Goal: Check status: Check status

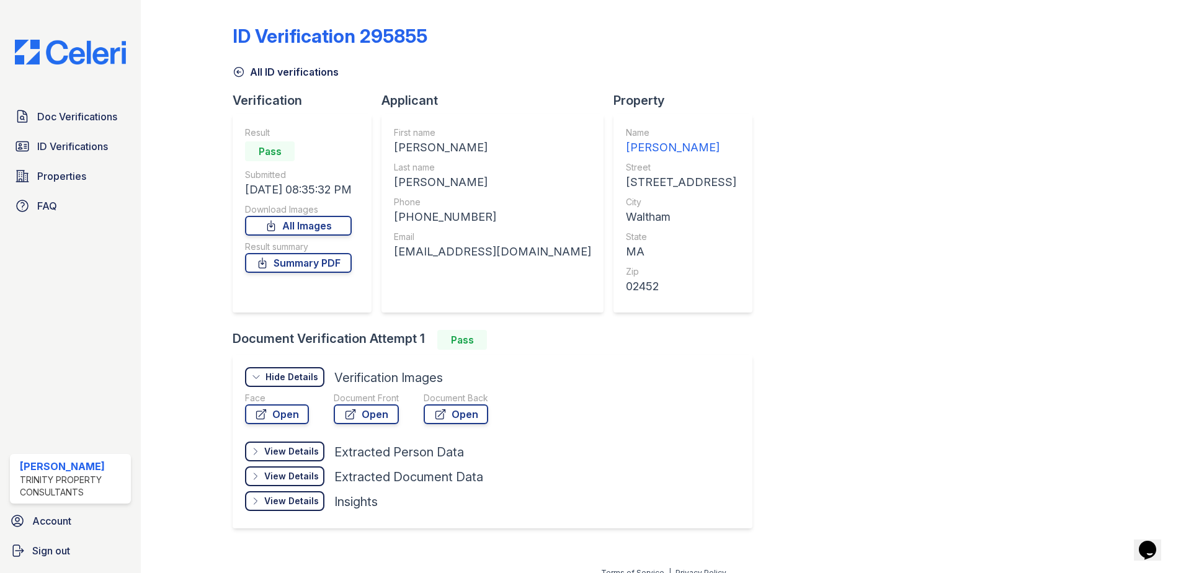
scroll to position [15, 0]
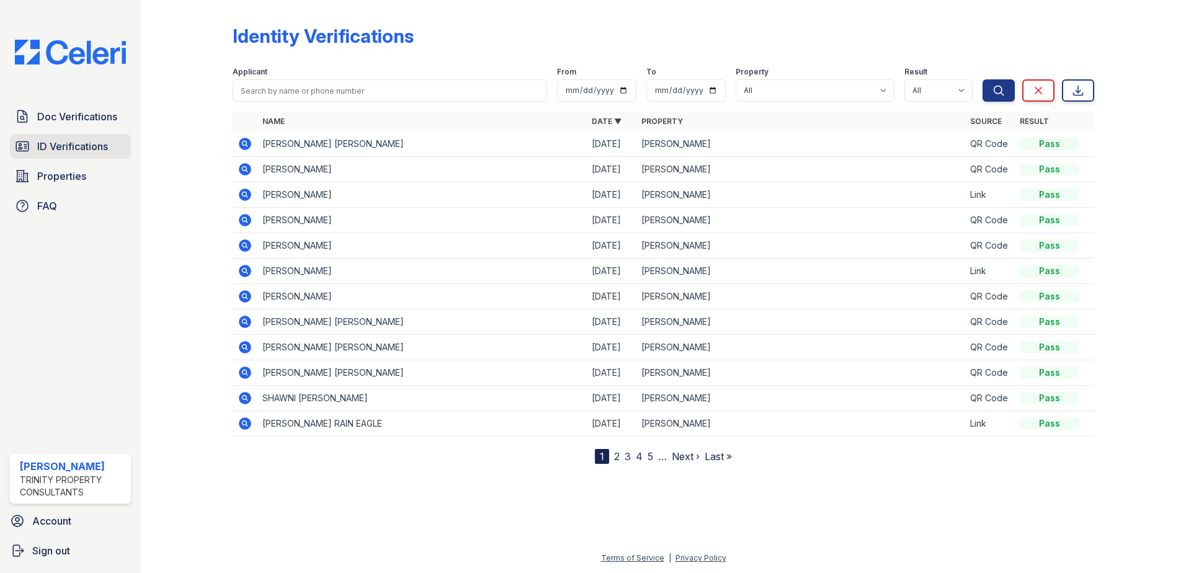
click at [81, 148] on span "ID Verifications" at bounding box center [72, 146] width 71 height 15
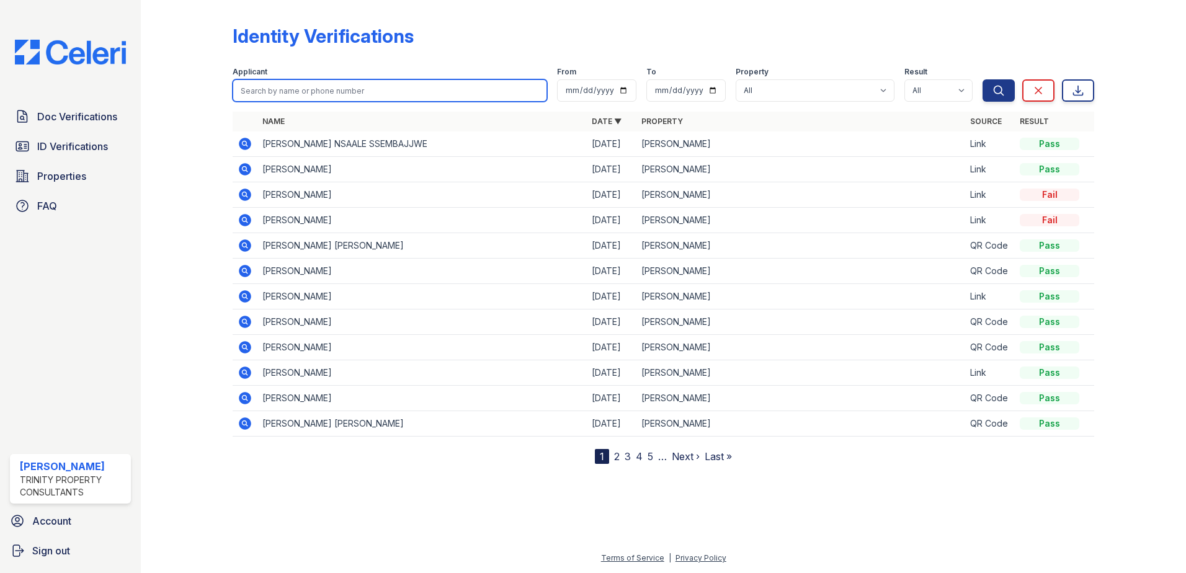
click at [293, 86] on input "search" at bounding box center [390, 90] width 315 height 22
type input "shamim"
click at [983, 79] on button "Search" at bounding box center [999, 90] width 32 height 22
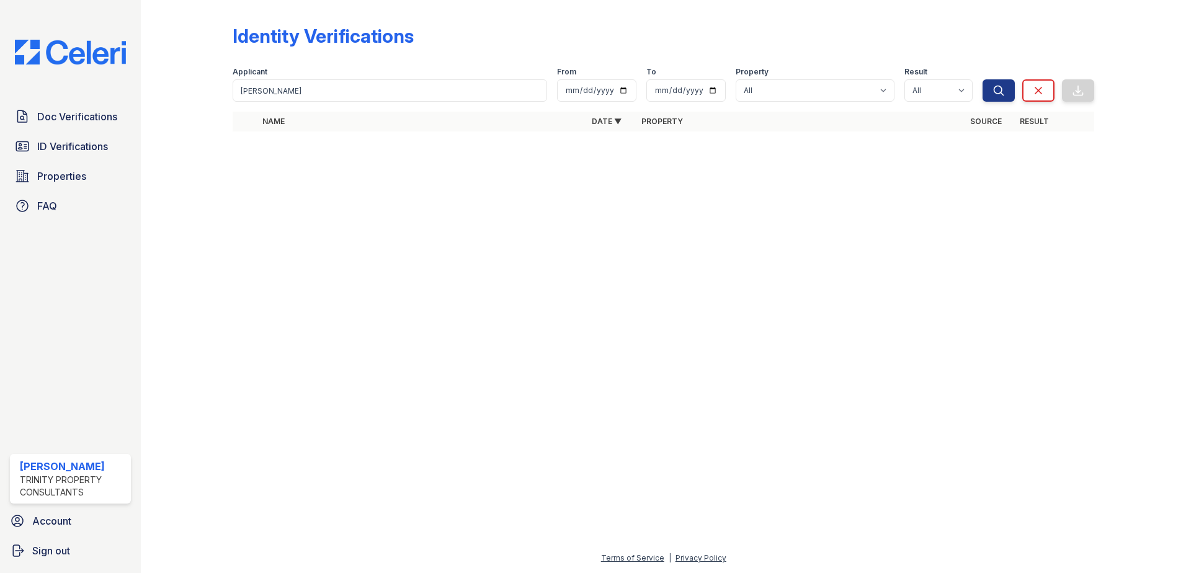
click at [342, 239] on div at bounding box center [664, 357] width 1006 height 387
click at [76, 136] on link "ID Verifications" at bounding box center [70, 146] width 121 height 25
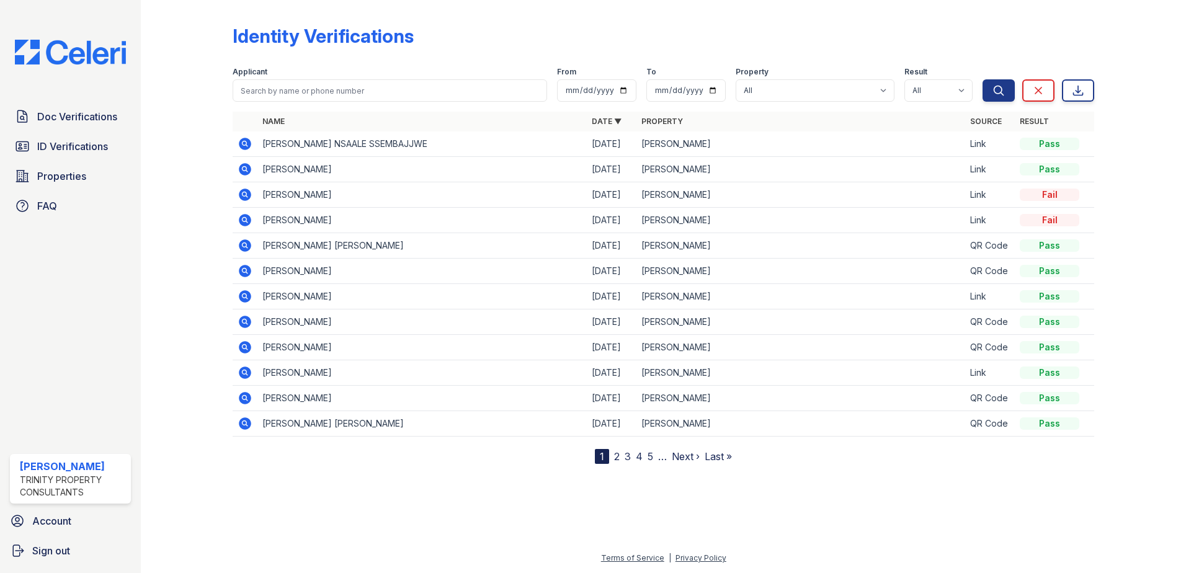
click at [246, 193] on icon at bounding box center [245, 194] width 15 height 15
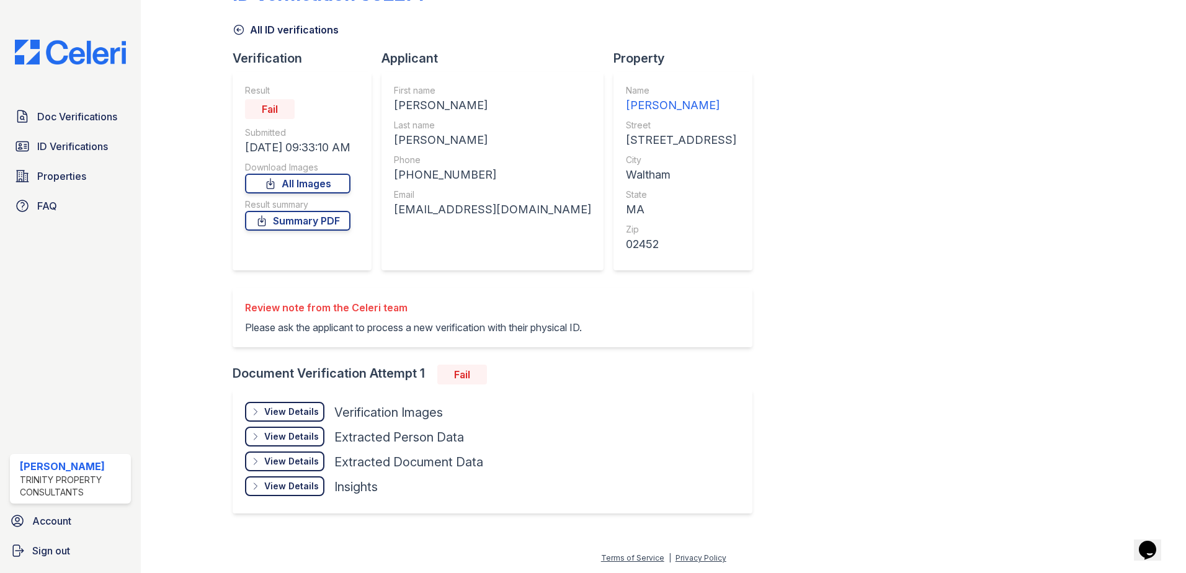
scroll to position [102, 0]
click at [280, 409] on div "View Details" at bounding box center [291, 412] width 55 height 12
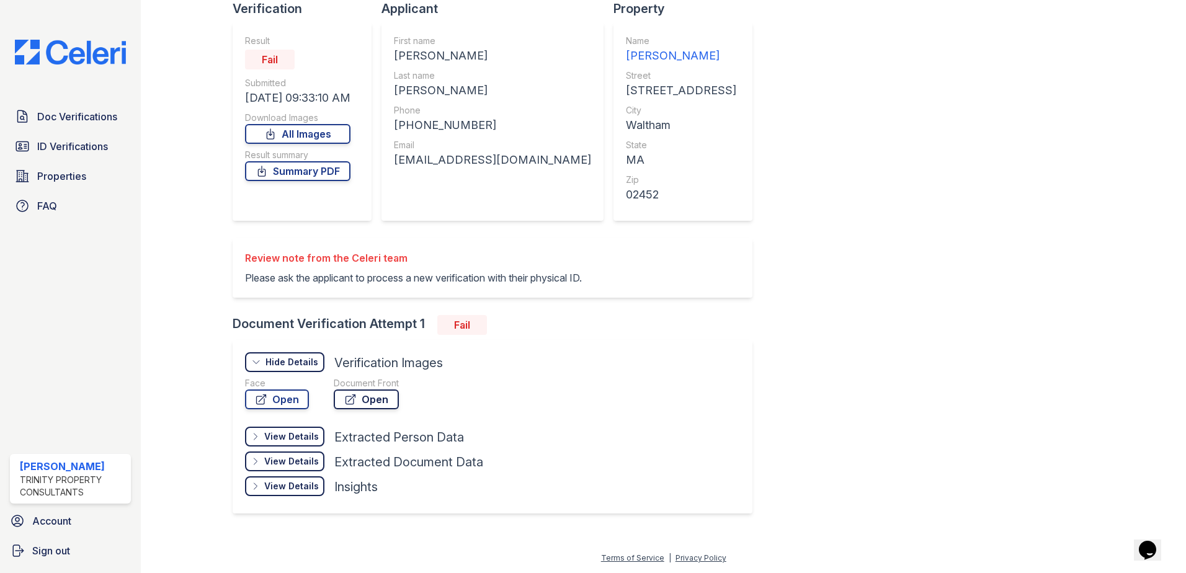
scroll to position [151, 0]
click at [355, 391] on link "Open" at bounding box center [366, 400] width 65 height 20
click at [834, 199] on div "ID Verification 302271 All ID verifications Verification Result Fail Submitted …" at bounding box center [664, 222] width 862 height 618
click at [64, 147] on span "ID Verifications" at bounding box center [72, 146] width 71 height 15
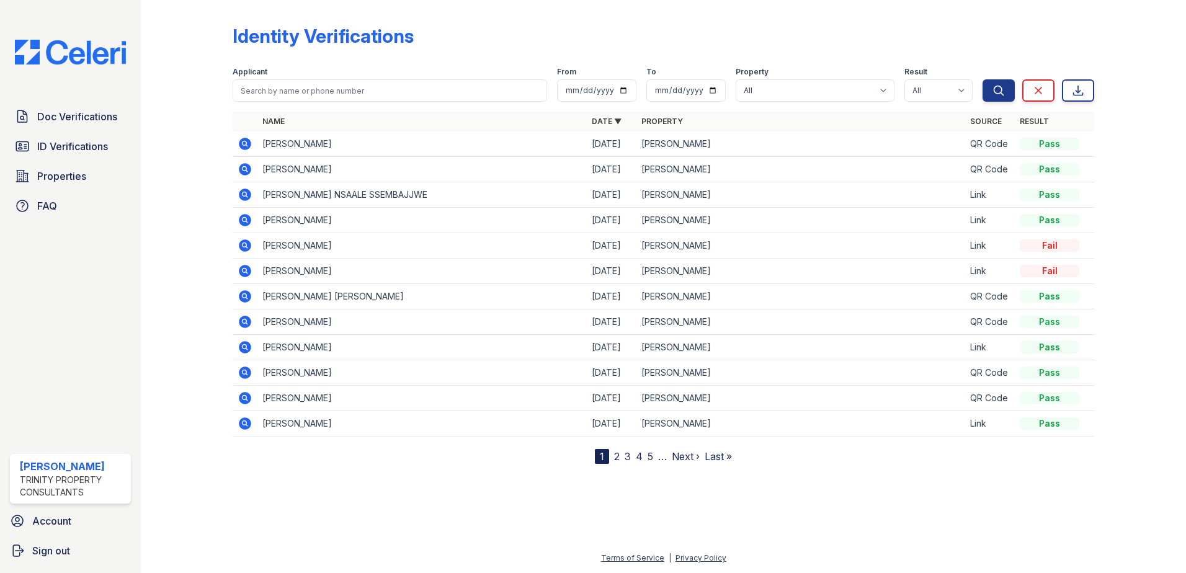
click at [151, 236] on div "Identity Verifications Filter Applicant From To Property All ReNew Waltham Resu…" at bounding box center [663, 286] width 1045 height 573
